Goal: Find specific page/section: Find specific page/section

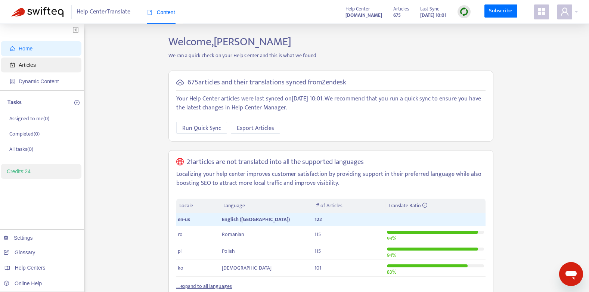
click at [50, 65] on span "Articles" at bounding box center [43, 64] width 66 height 15
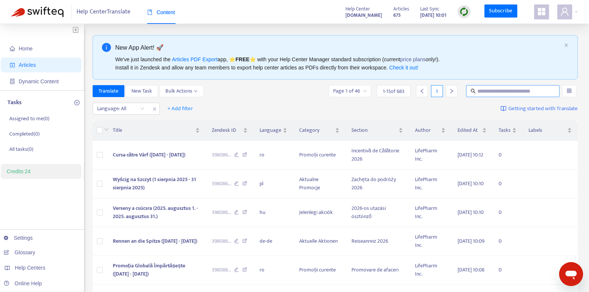
click at [512, 97] on span at bounding box center [512, 91] width 93 height 12
paste input "**********"
type input "**********"
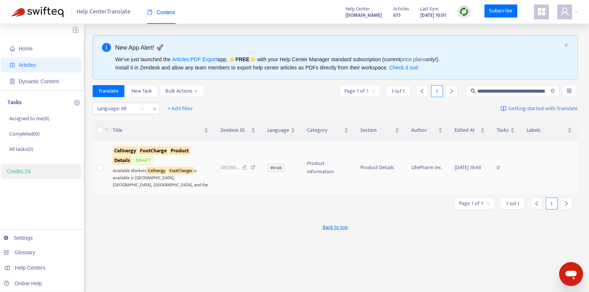
click at [161, 173] on sqkw "Cellnergy" at bounding box center [156, 170] width 21 height 7
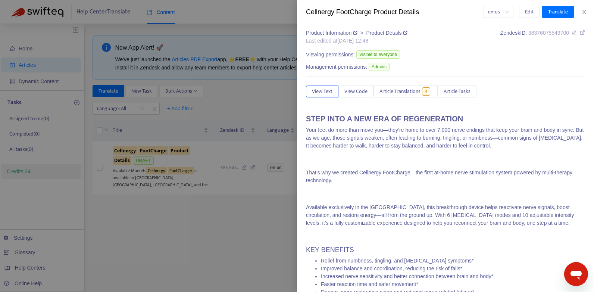
scroll to position [0, 0]
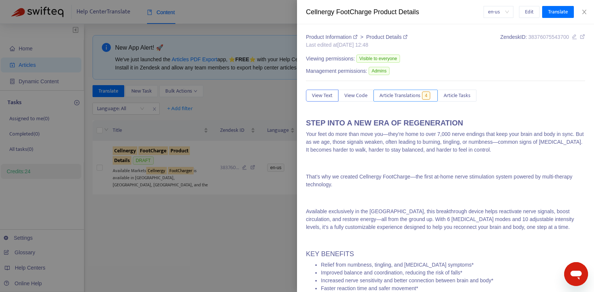
click at [405, 99] on span "Article Translations" at bounding box center [400, 95] width 41 height 8
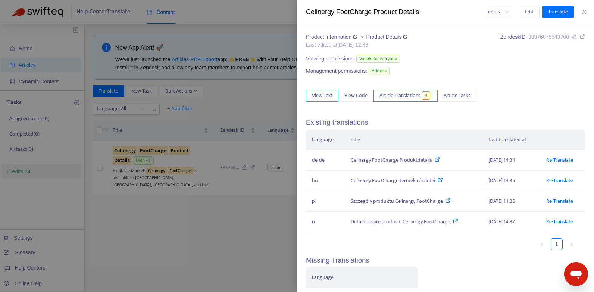
click at [323, 95] on span "View Text" at bounding box center [322, 95] width 21 height 8
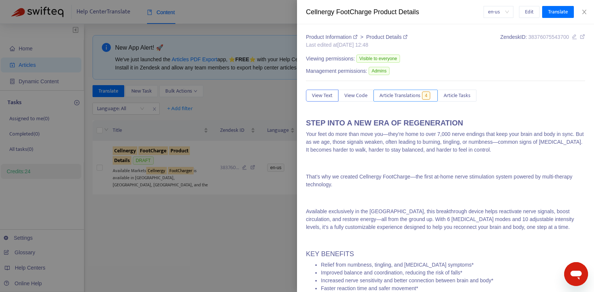
click at [399, 100] on button "Article Translations 4" at bounding box center [406, 96] width 64 height 12
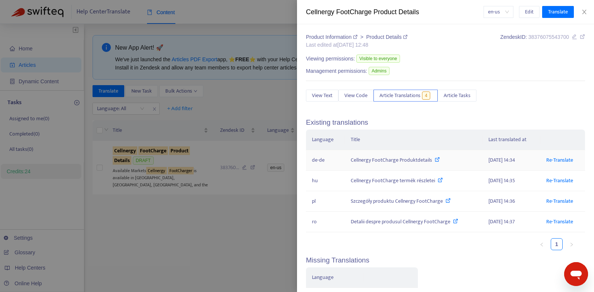
click at [410, 168] on td "Cellnergy FootCharge Produktdetails" at bounding box center [414, 160] width 138 height 21
click at [410, 161] on div "Cellnergy FootCharge Produktdetails" at bounding box center [414, 160] width 126 height 8
click at [438, 159] on div "Cellnergy FootCharge Produktdetails" at bounding box center [414, 160] width 126 height 8
click at [436, 160] on icon at bounding box center [437, 159] width 5 height 5
click at [322, 95] on span "View Text" at bounding box center [322, 95] width 21 height 8
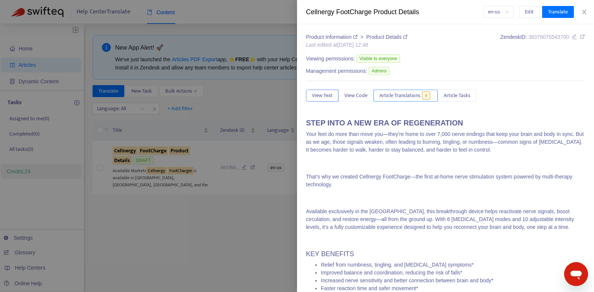
click at [408, 96] on span "Article Translations" at bounding box center [400, 95] width 41 height 8
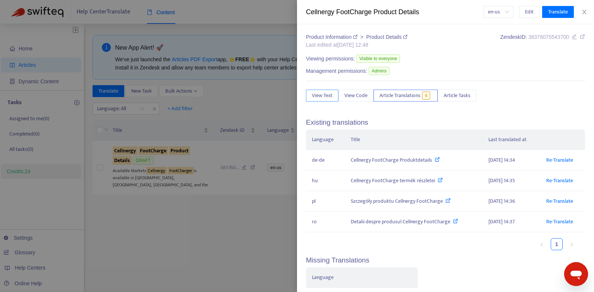
click at [326, 94] on span "View Text" at bounding box center [322, 95] width 21 height 8
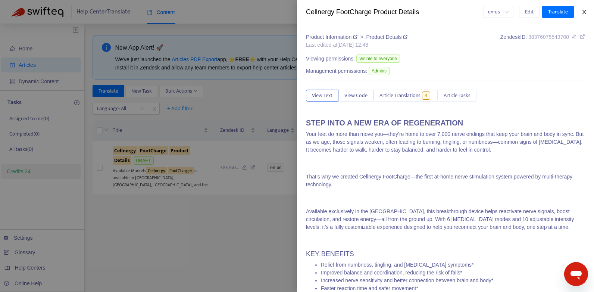
click at [582, 9] on button "Close" at bounding box center [584, 12] width 10 height 7
